Goal: Find specific page/section: Find specific page/section

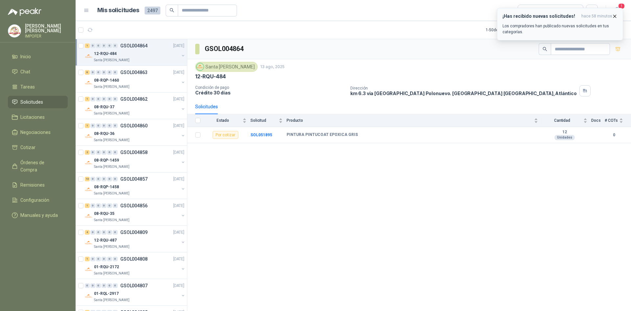
click at [614, 15] on icon "button" at bounding box center [615, 16] width 6 height 6
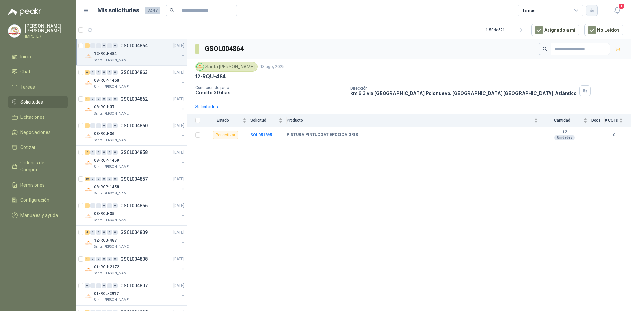
click at [592, 9] on icon "button" at bounding box center [592, 10] width 4 height 3
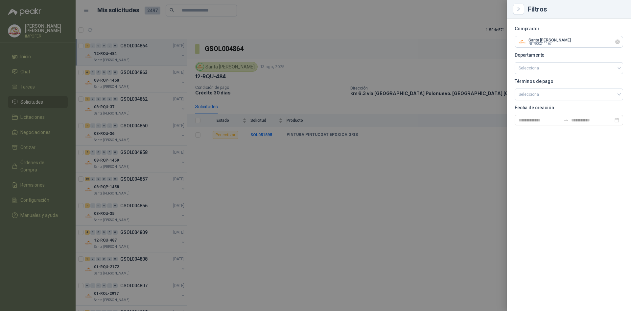
click at [617, 43] on icon "Limpiar" at bounding box center [618, 42] width 6 height 6
click at [533, 36] on input "text" at bounding box center [569, 41] width 108 height 11
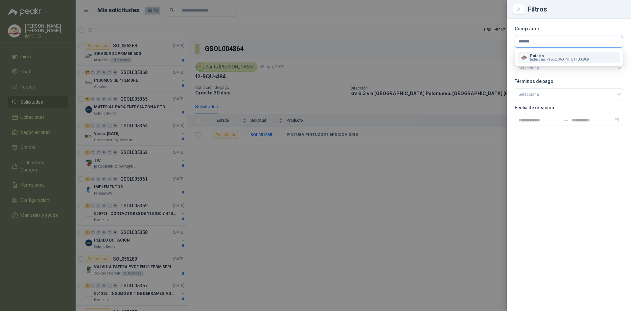
type input "*******"
click at [561, 61] on span "Industrias Patojito SAS -" at bounding box center [547, 59] width 34 height 3
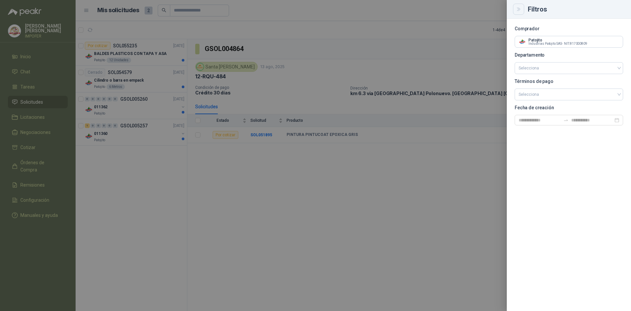
click at [522, 8] on button "Close" at bounding box center [518, 9] width 11 height 11
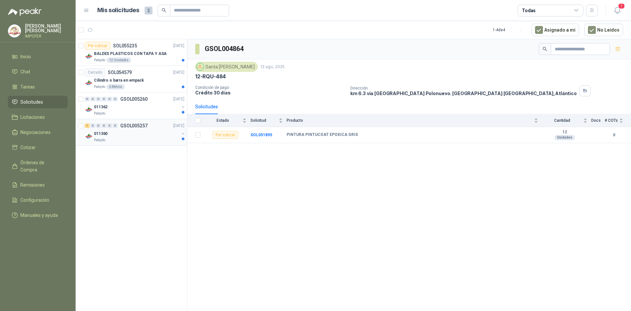
click at [117, 138] on div "Patojito" at bounding box center [136, 139] width 85 height 5
click at [119, 111] on div "Patojito" at bounding box center [136, 113] width 85 height 5
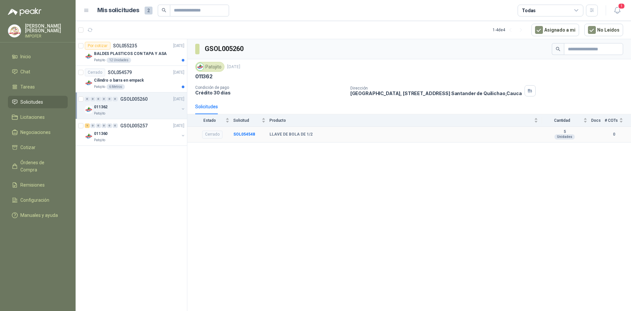
click at [294, 137] on b "LLAVE DE BOLA DE 1/2" at bounding box center [291, 134] width 43 height 5
click at [248, 134] on b "SOL054548" at bounding box center [245, 134] width 22 height 5
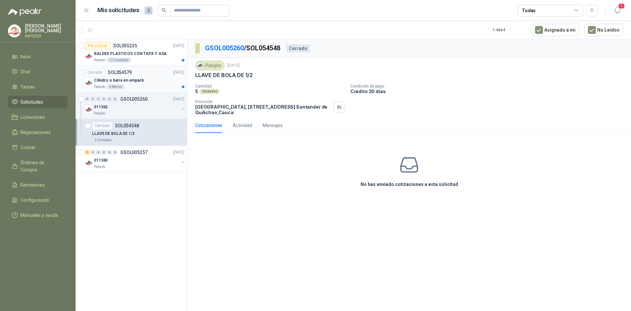
click at [136, 84] on div "Cilindro o barra en empack" at bounding box center [139, 80] width 90 height 8
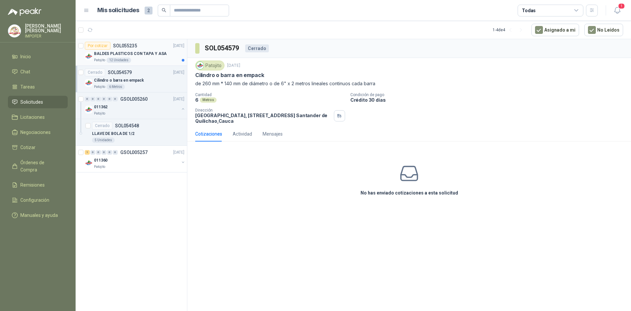
click at [131, 52] on p "BALDES PLASTICOS CON TAPA Y ASA" at bounding box center [130, 54] width 73 height 6
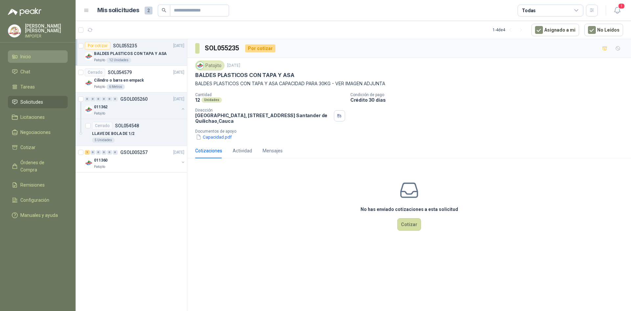
click at [20, 53] on li "Inicio" at bounding box center [38, 56] width 52 height 7
